Goal: Register for event/course

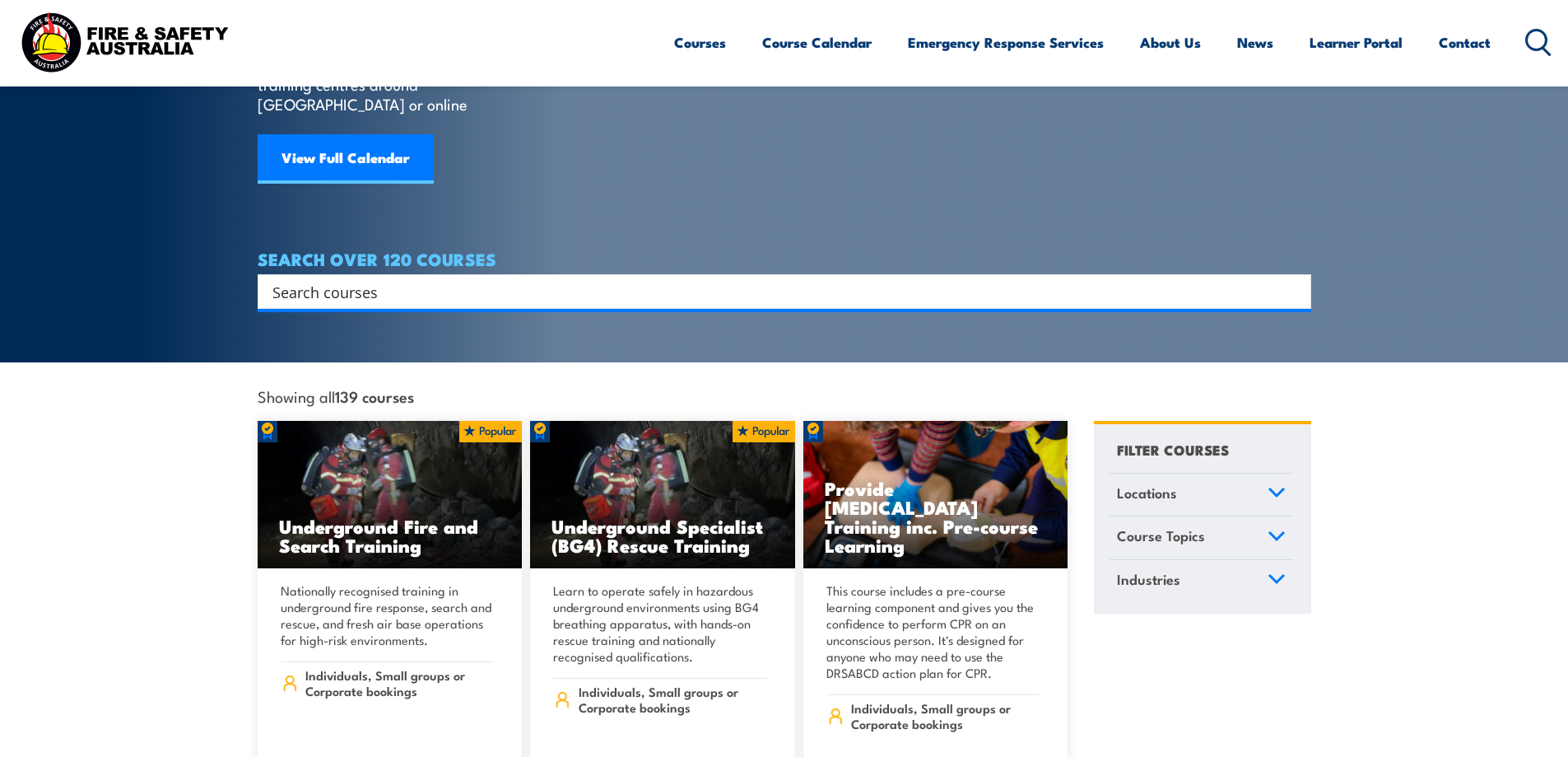
scroll to position [330, 0]
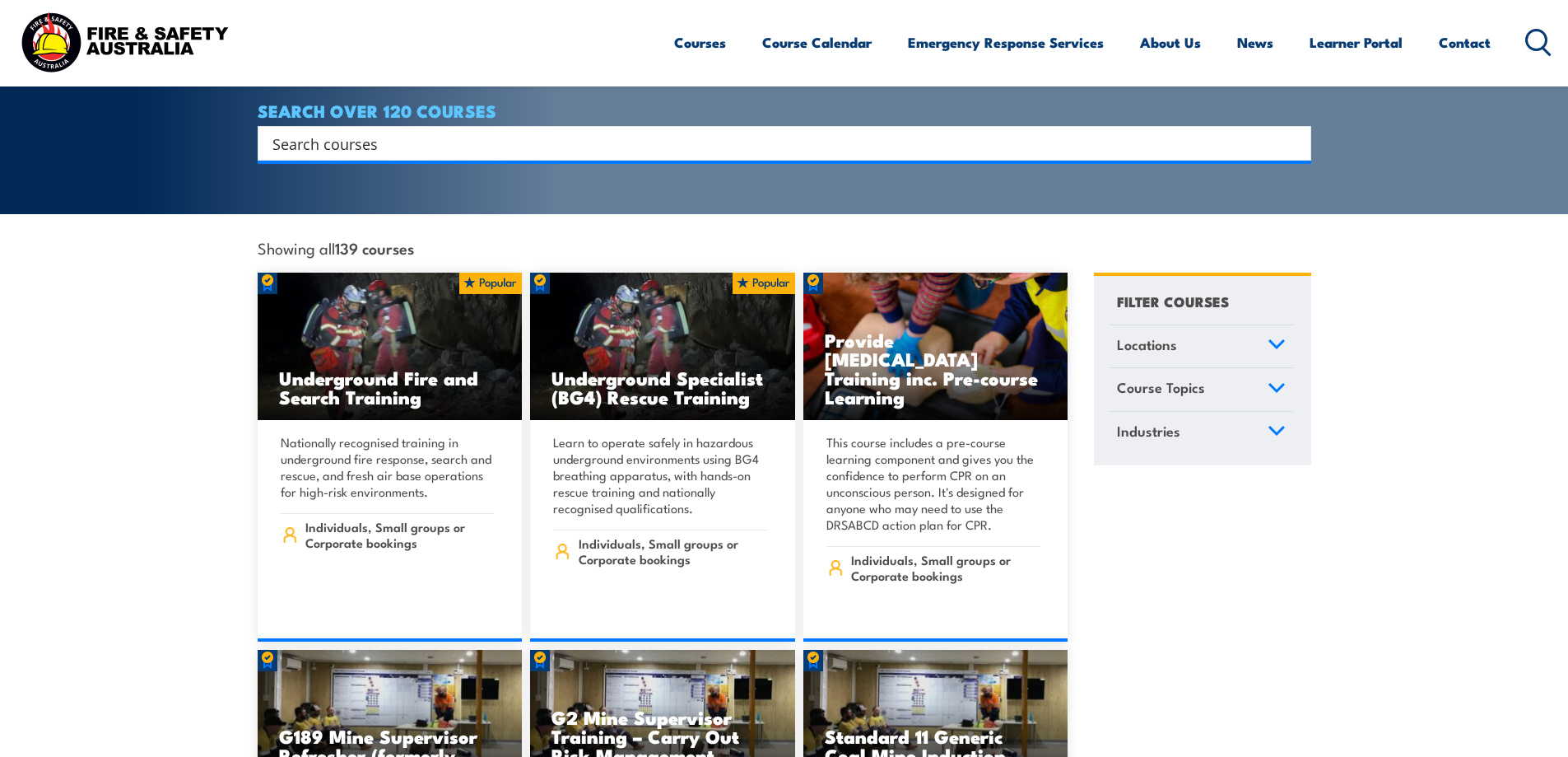
click at [1266, 325] on link "Locations" at bounding box center [1201, 347] width 183 height 43
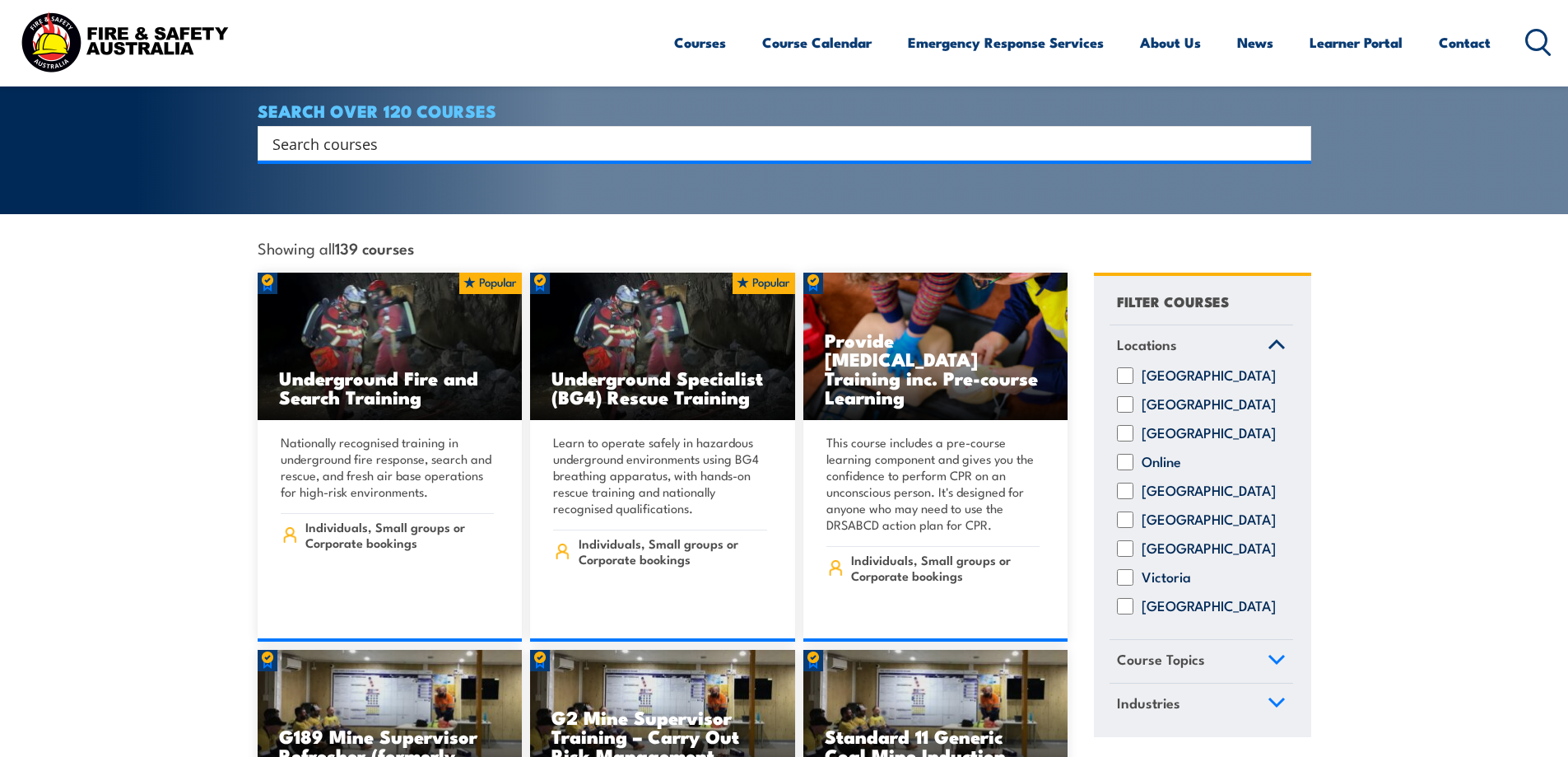
click at [1124, 540] on input "Tasmania" at bounding box center [1124, 548] width 17 height 17
checkbox input "true"
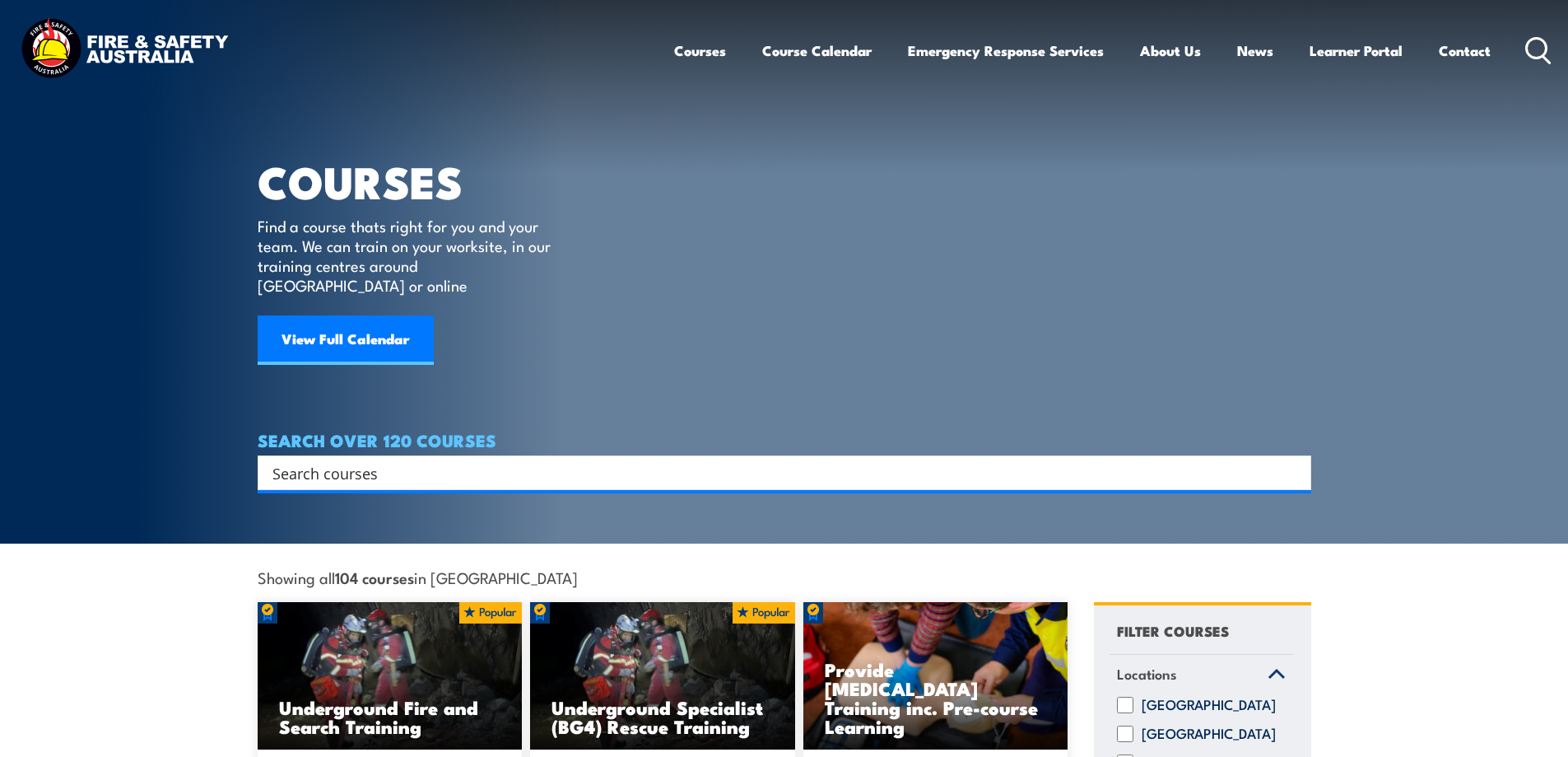
click at [364, 460] on input "Search input" at bounding box center [774, 472] width 1003 height 25
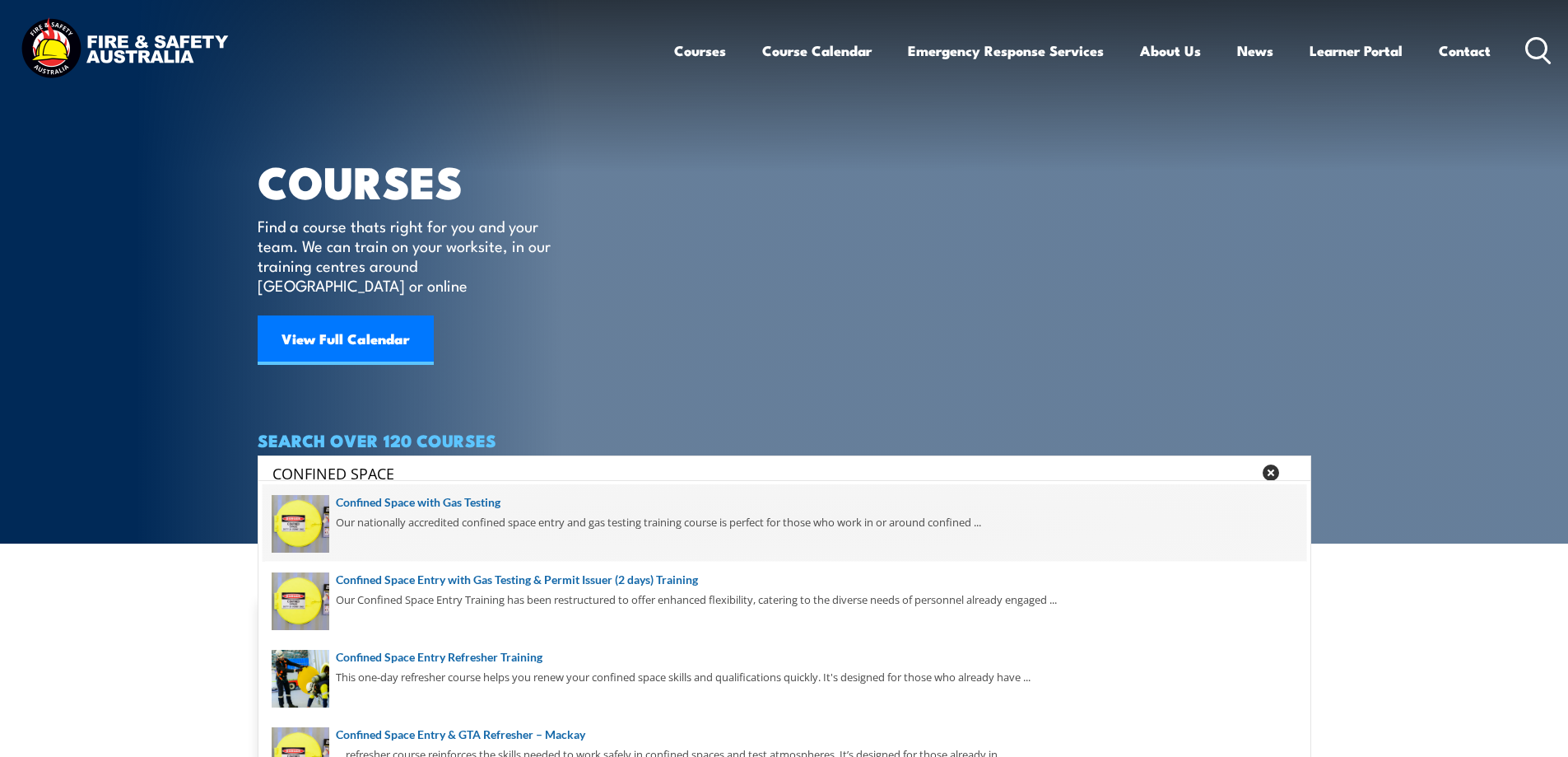
type input "CONFINED SPACE"
click at [406, 496] on span at bounding box center [785, 522] width 1044 height 78
click at [299, 518] on span at bounding box center [785, 522] width 1044 height 78
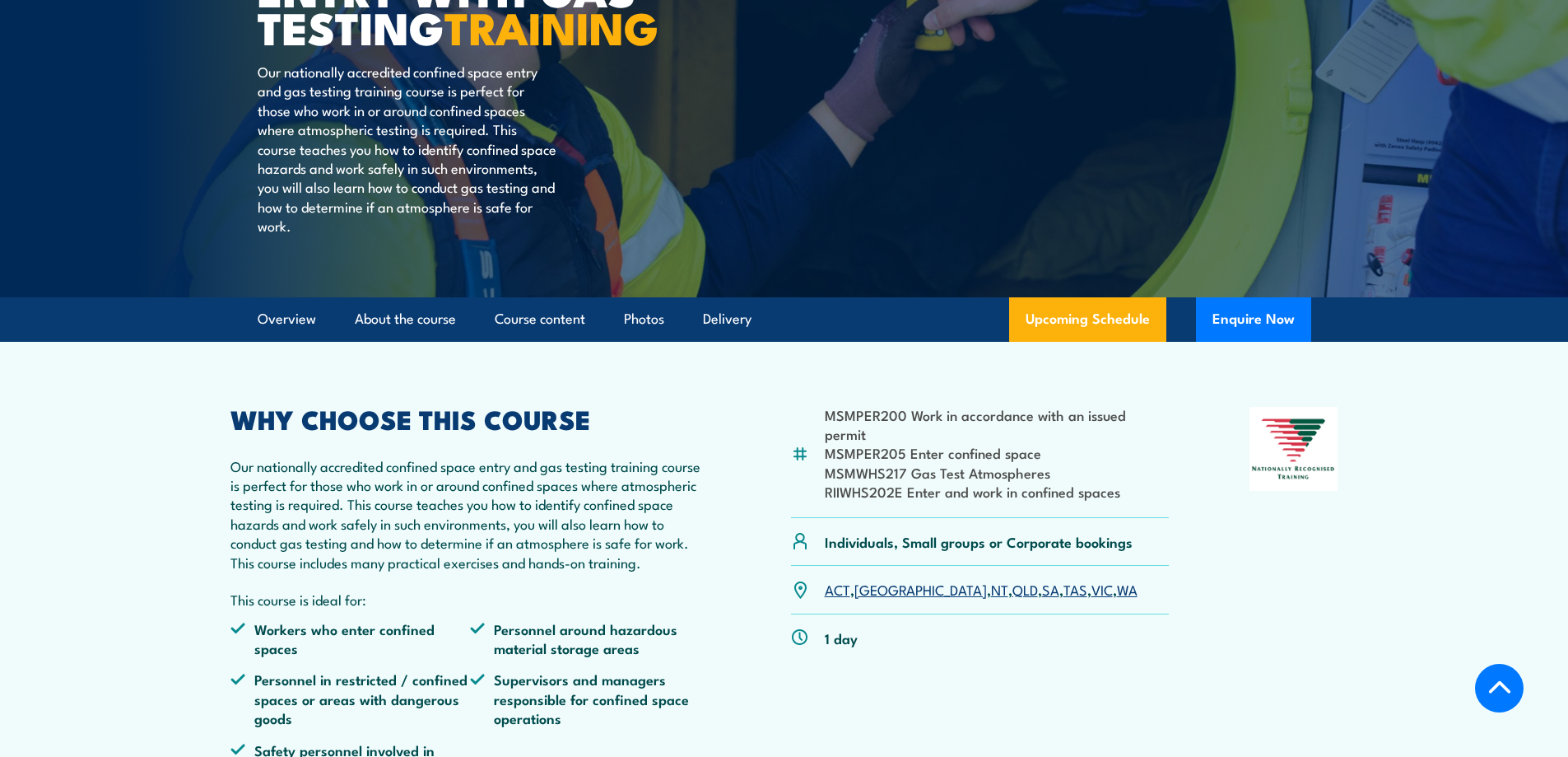
scroll to position [247, 0]
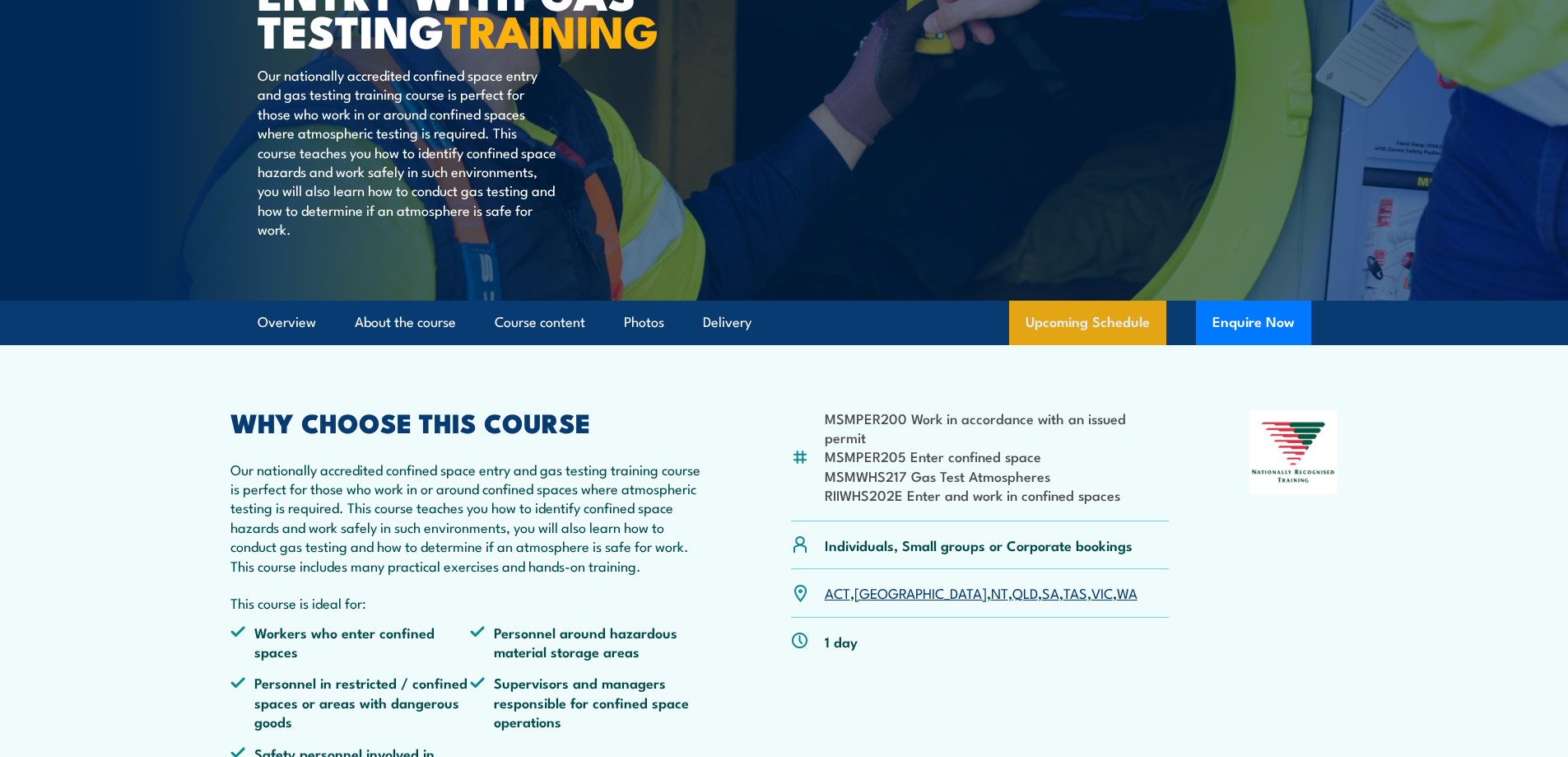
click at [1054, 345] on link "Upcoming Schedule" at bounding box center [1087, 322] width 157 height 44
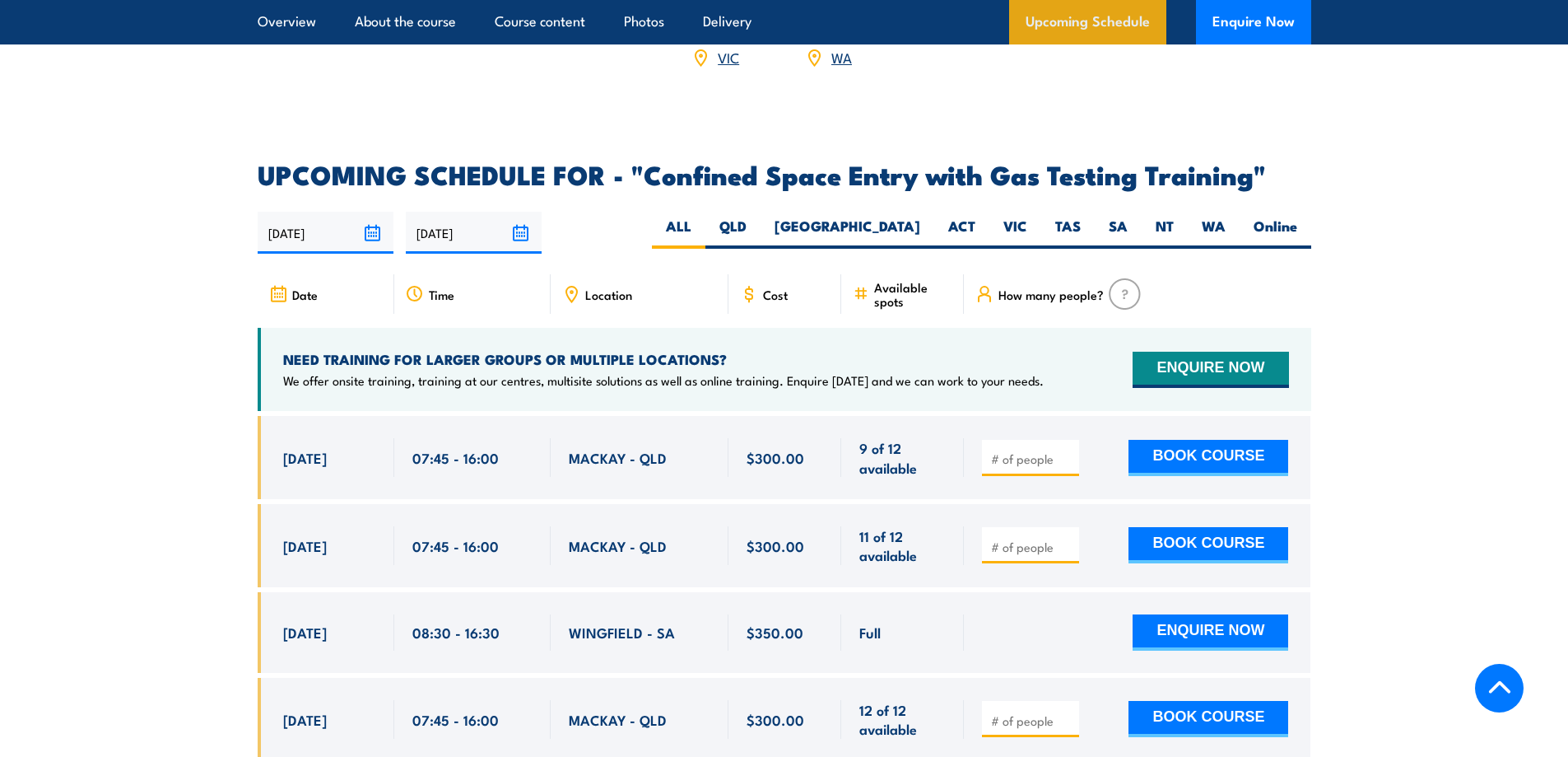
scroll to position [3044, 0]
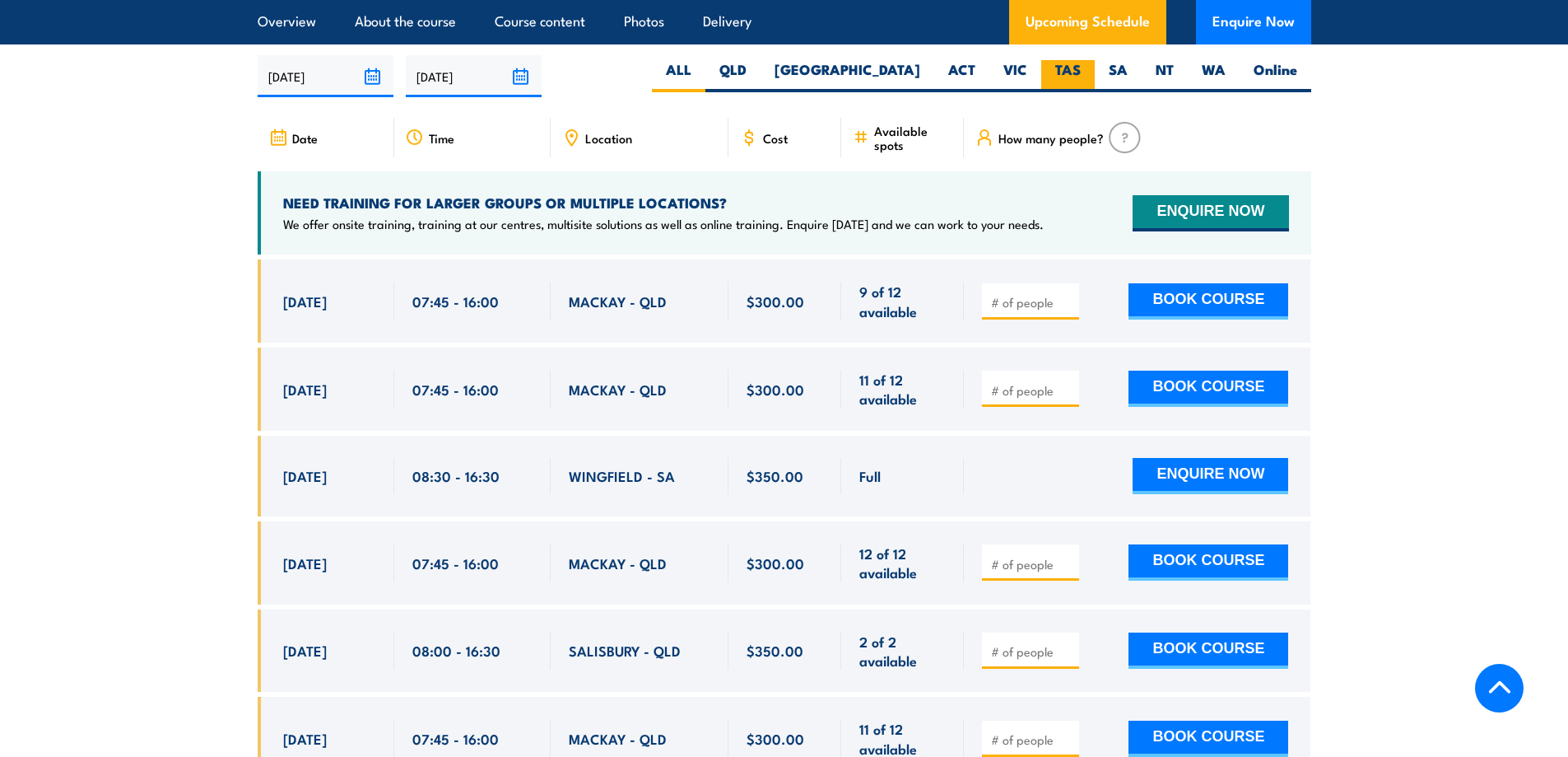
click at [1071, 64] on label "TAS" at bounding box center [1068, 76] width 54 height 32
click at [1080, 64] on input "TAS" at bounding box center [1085, 65] width 11 height 11
radio input "true"
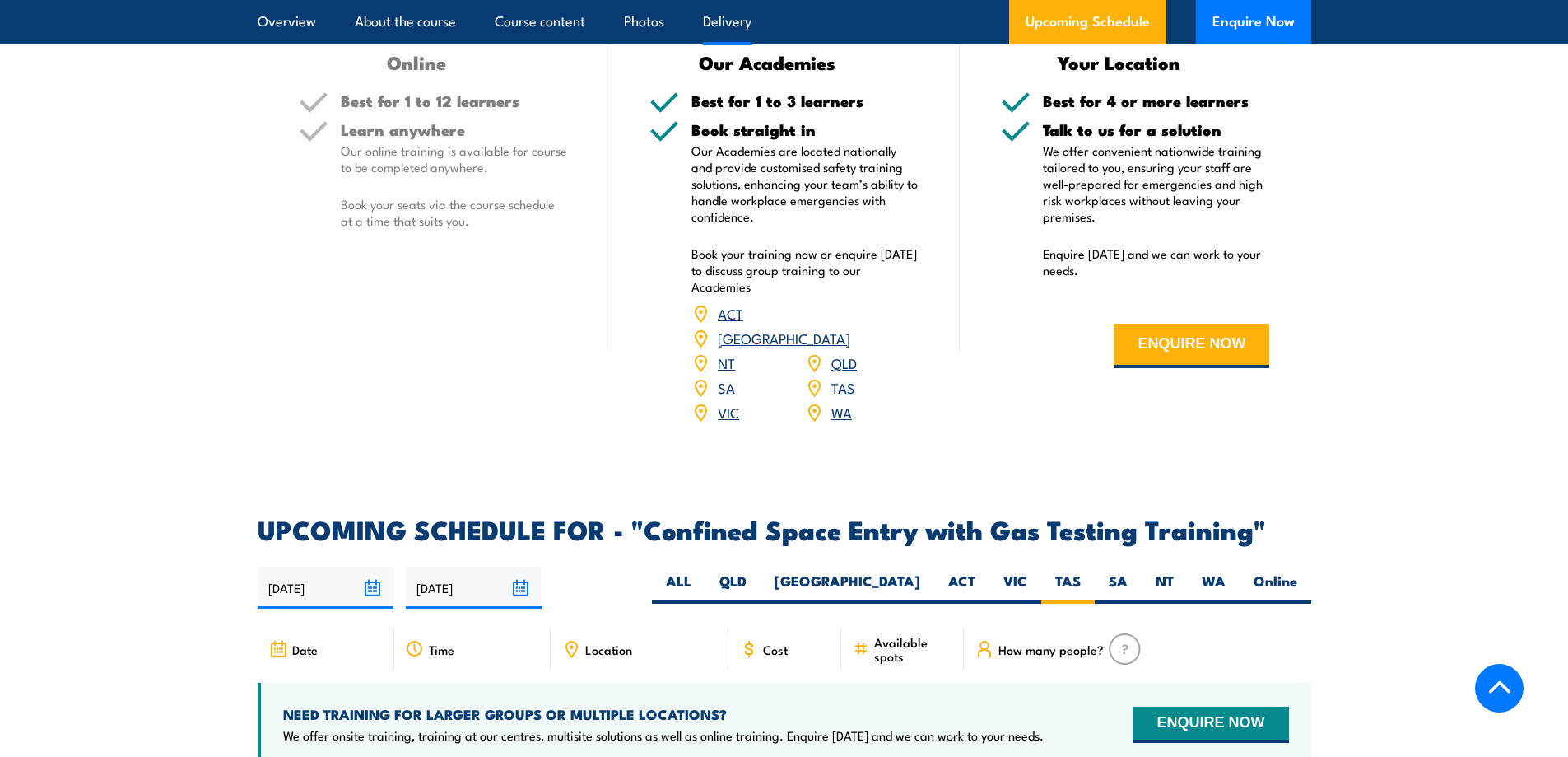
scroll to position [2385, 0]
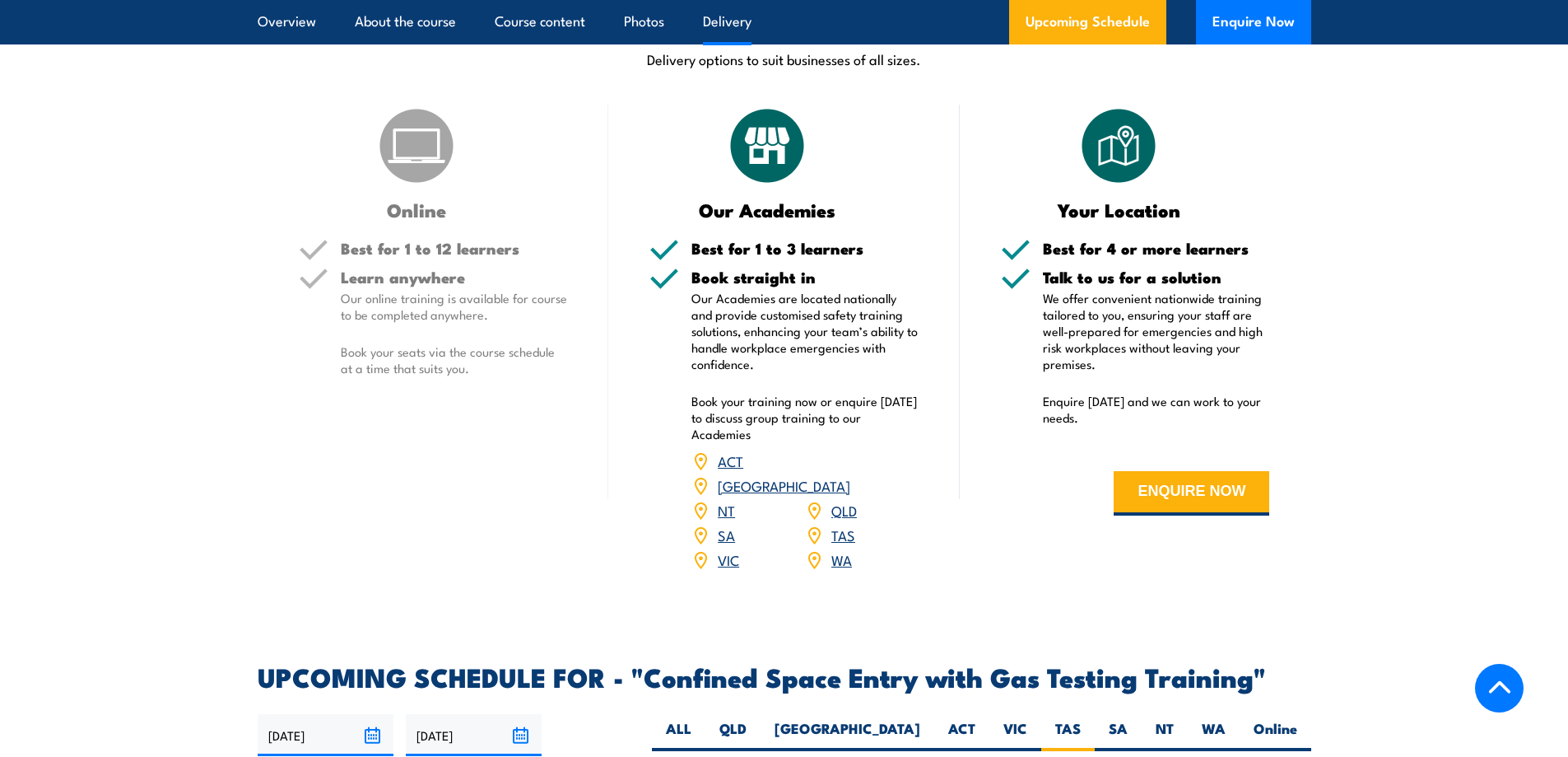
click at [850, 529] on link "TAS" at bounding box center [843, 534] width 24 height 20
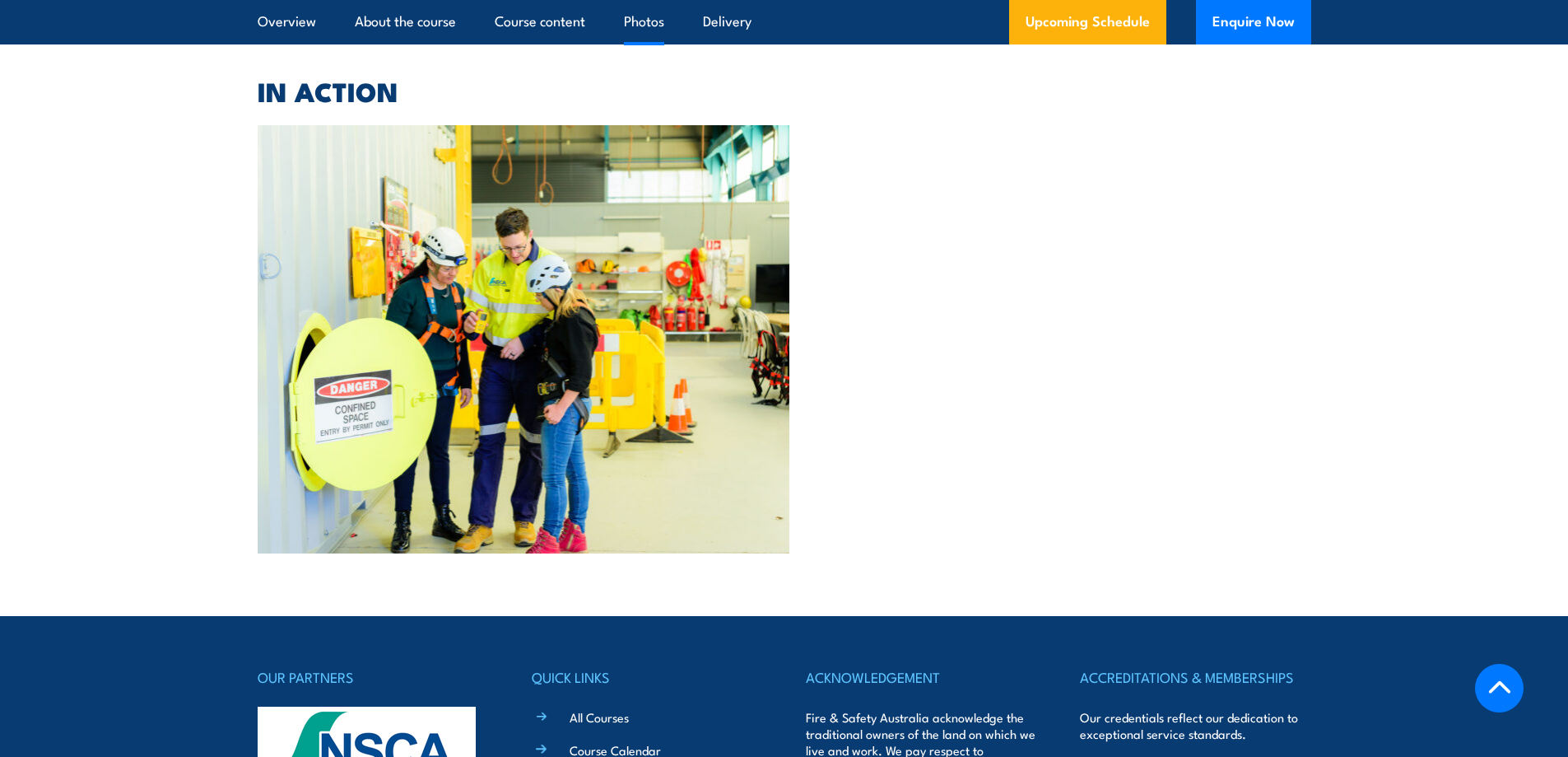
scroll to position [4441, 0]
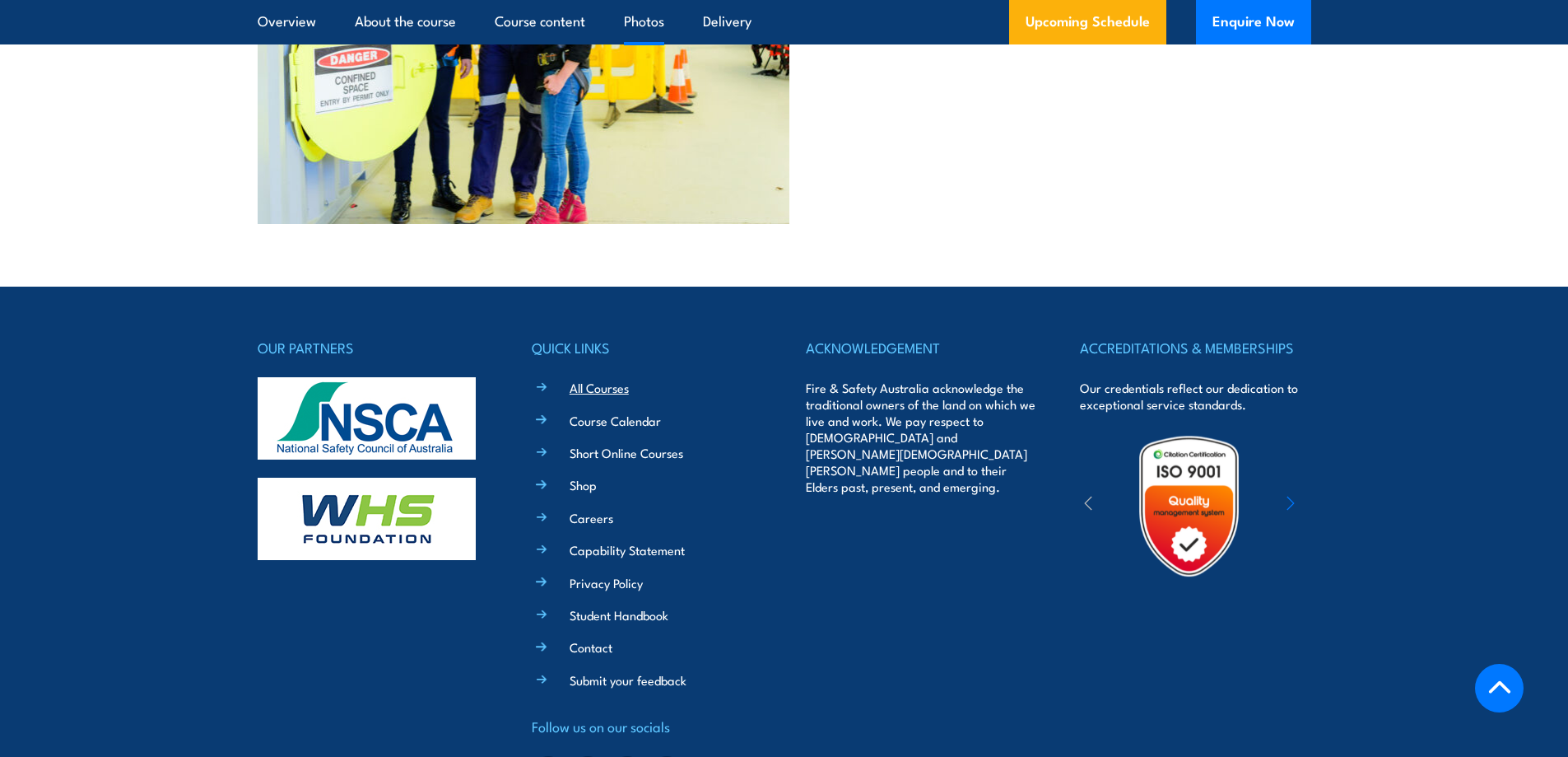
click at [603, 379] on link "All Courses" at bounding box center [599, 388] width 59 height 18
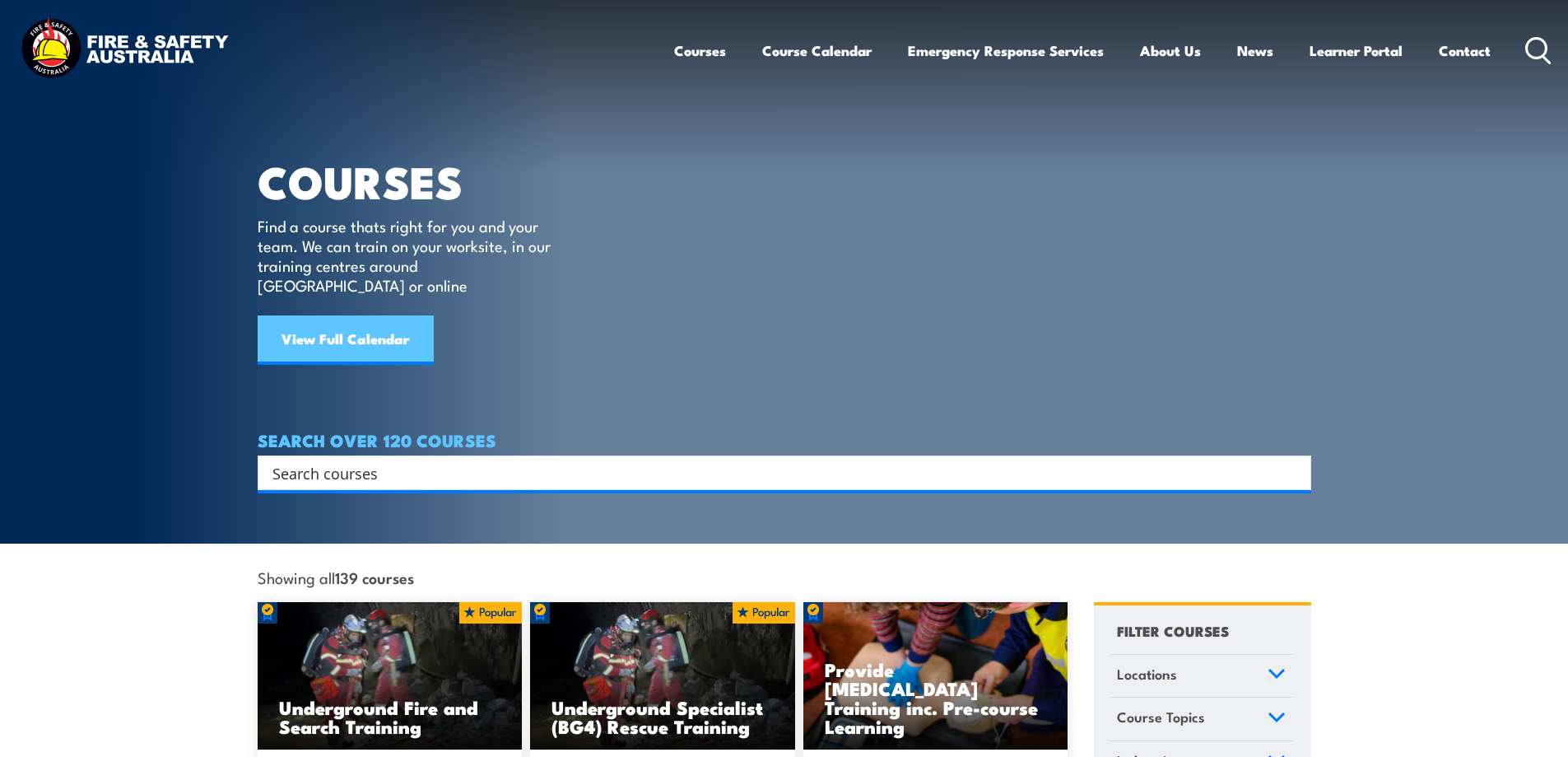
click at [340, 315] on link "View Full Calendar" at bounding box center [346, 340] width 177 height 49
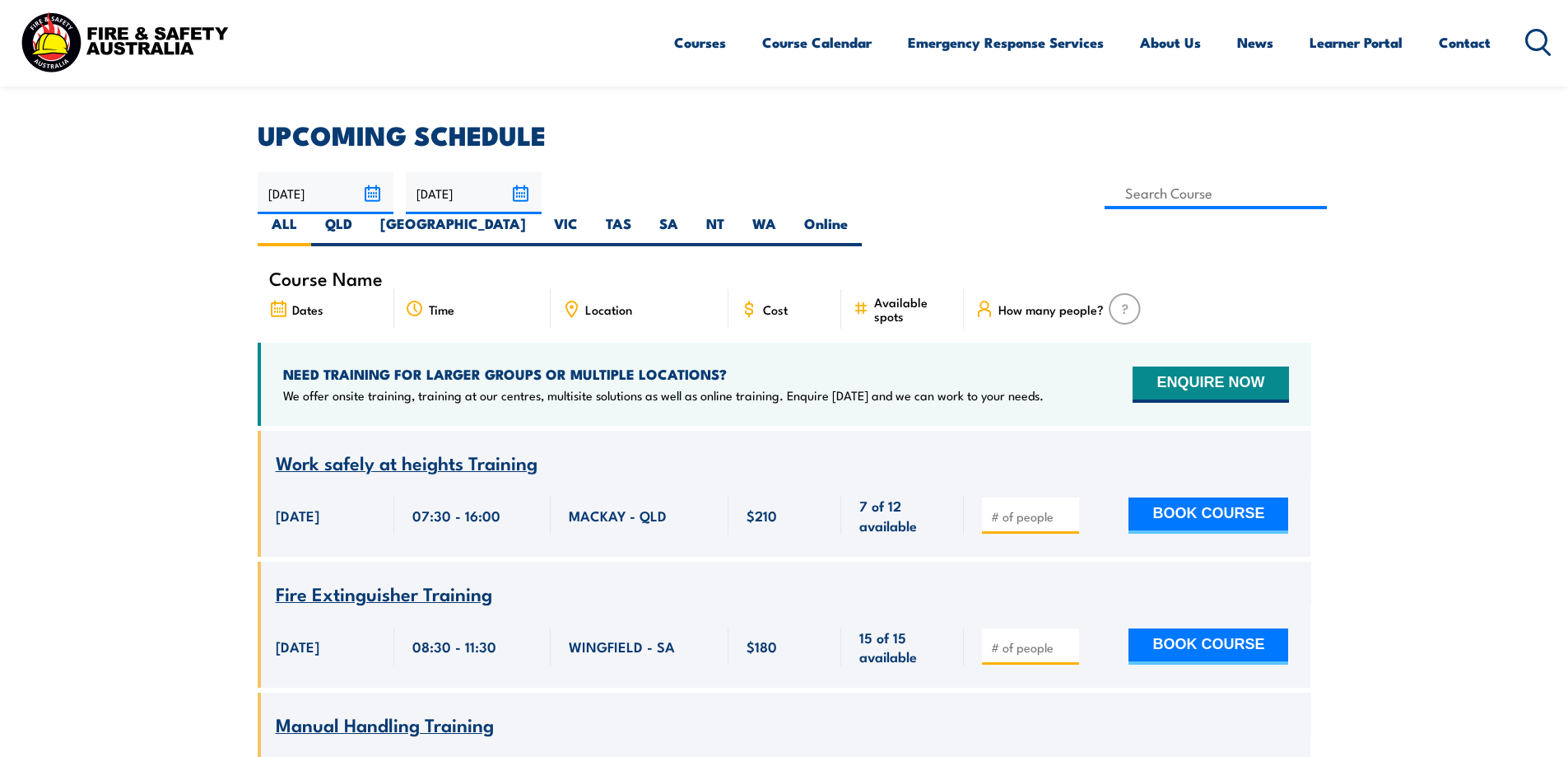
scroll to position [411, 0]
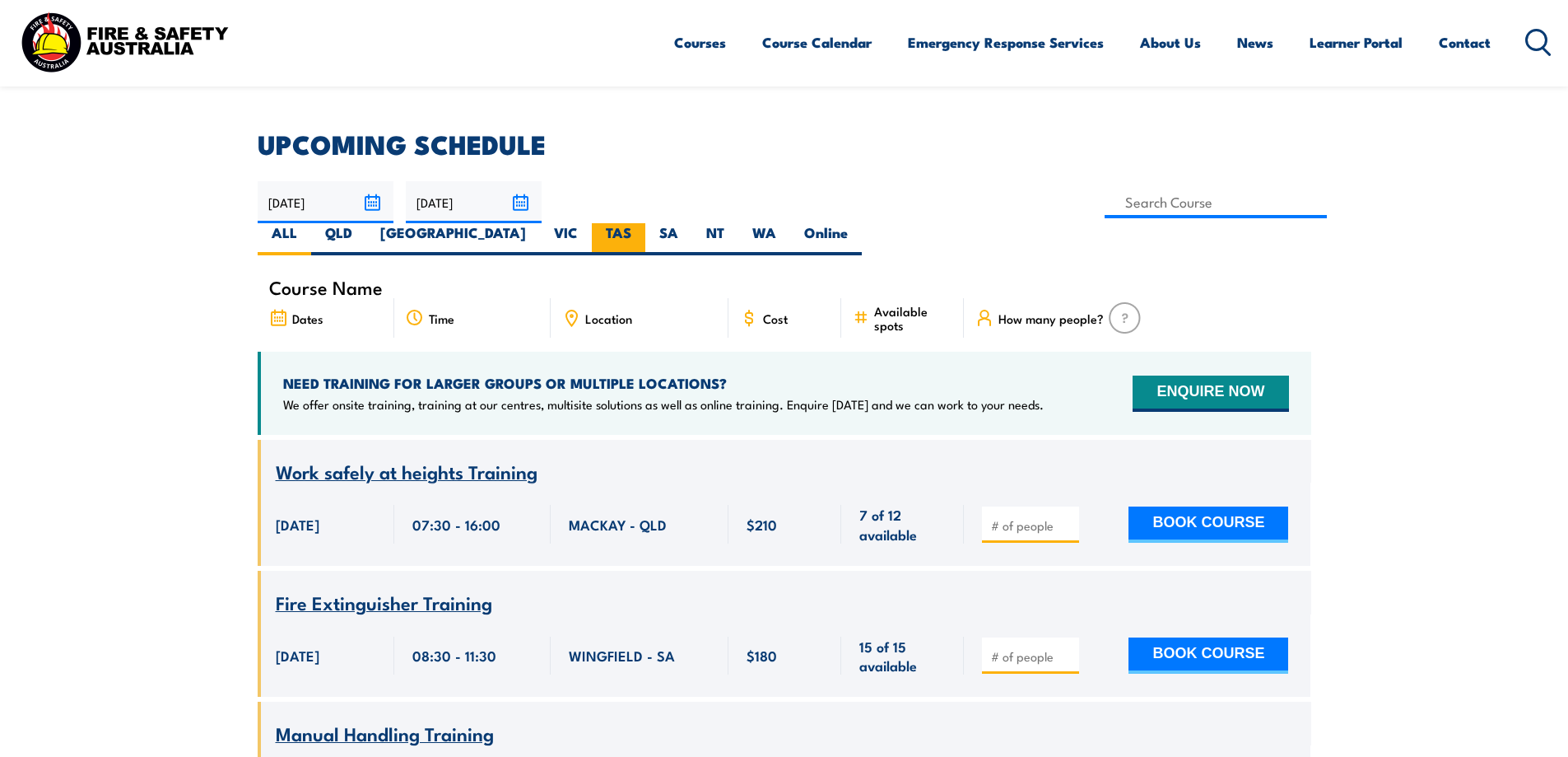
click at [646, 223] on label "TAS" at bounding box center [618, 239] width 54 height 32
click at [642, 223] on input "TAS" at bounding box center [636, 228] width 11 height 11
radio input "true"
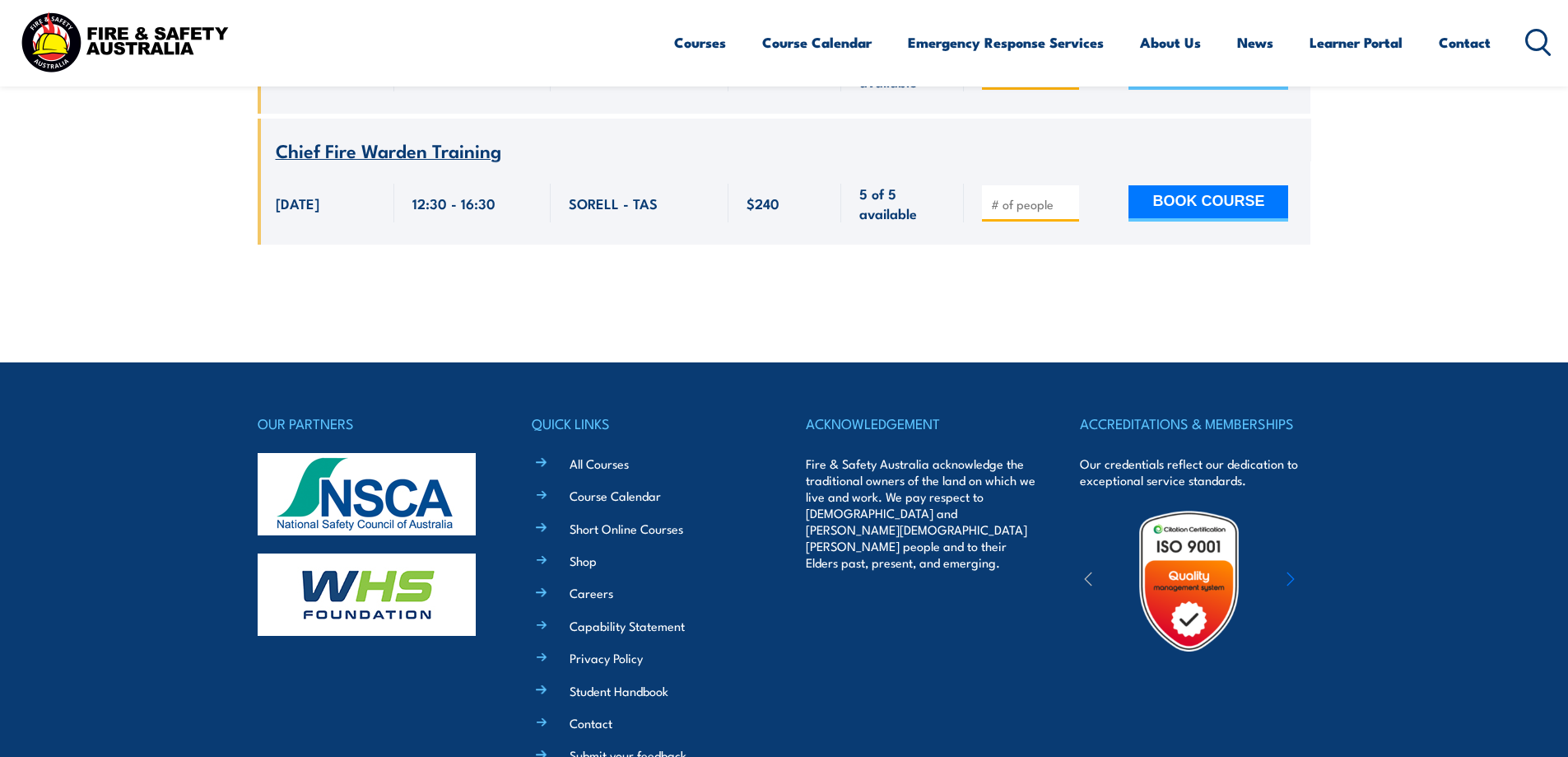
scroll to position [2569, 0]
